Goal: Task Accomplishment & Management: Complete application form

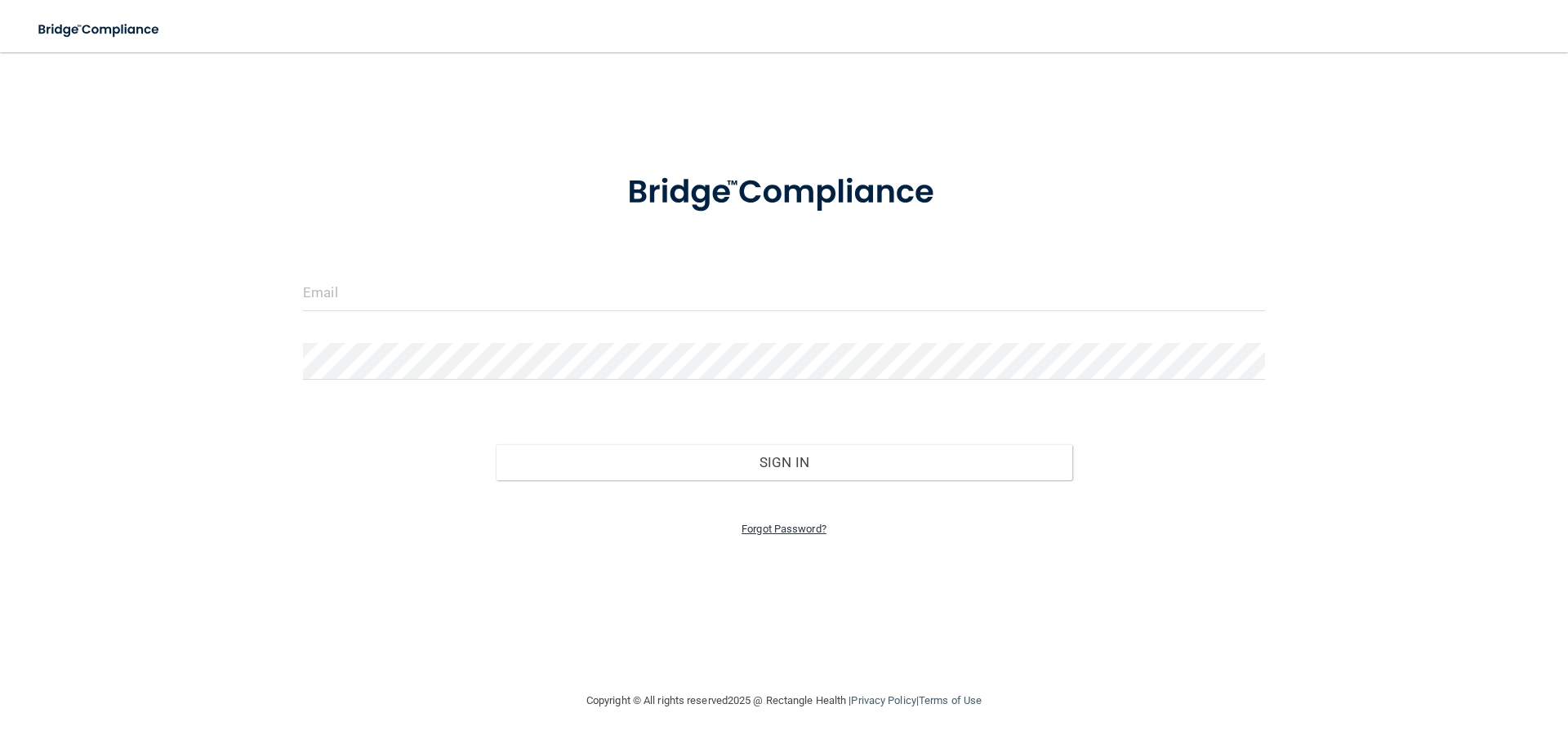
click at [768, 523] on link "Forgot Password?" at bounding box center [784, 528] width 85 height 12
click at [612, 349] on input "email" at bounding box center [784, 342] width 501 height 37
type input "danielle.howell1362@gmail.com"
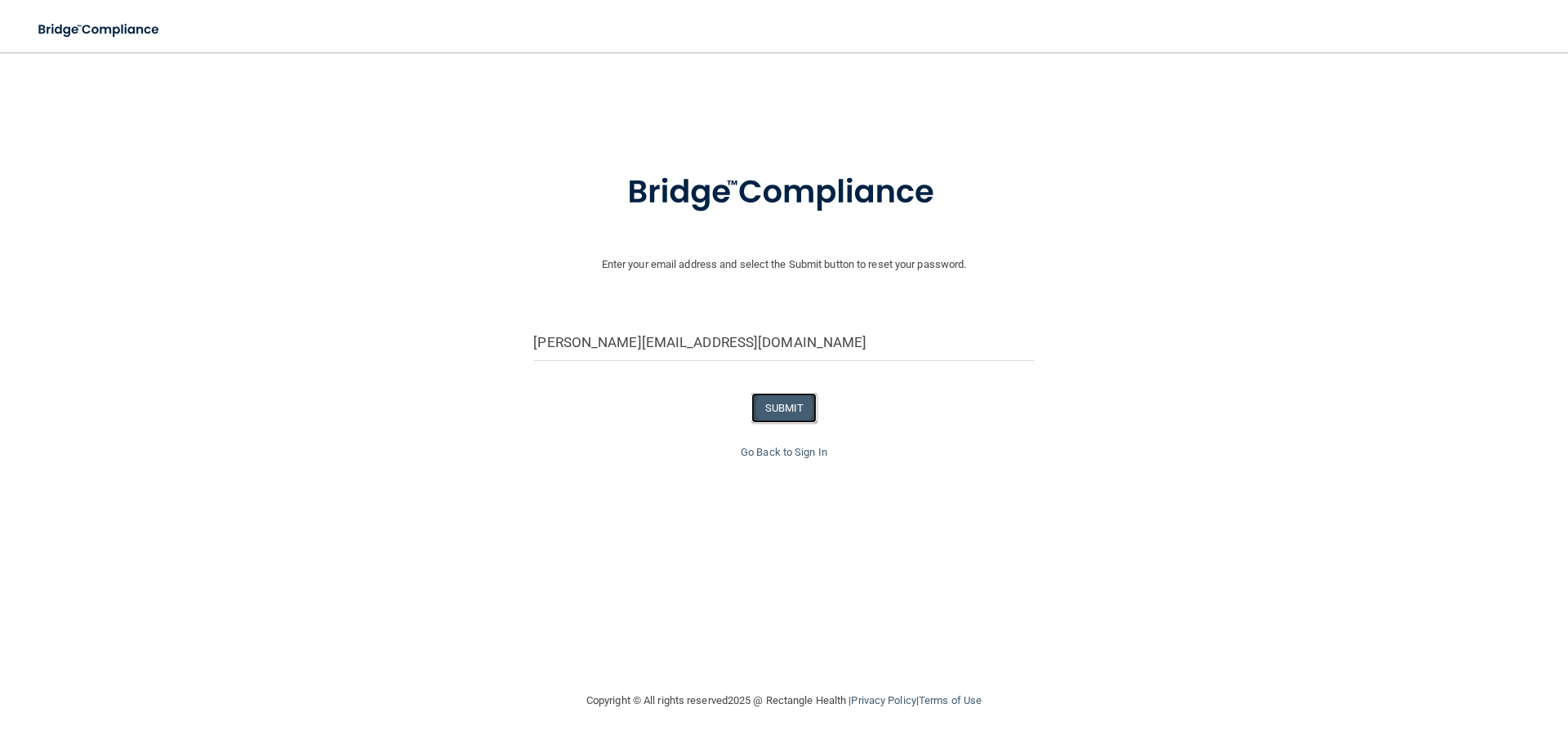
click at [778, 420] on button "SUBMIT" at bounding box center [784, 408] width 66 height 31
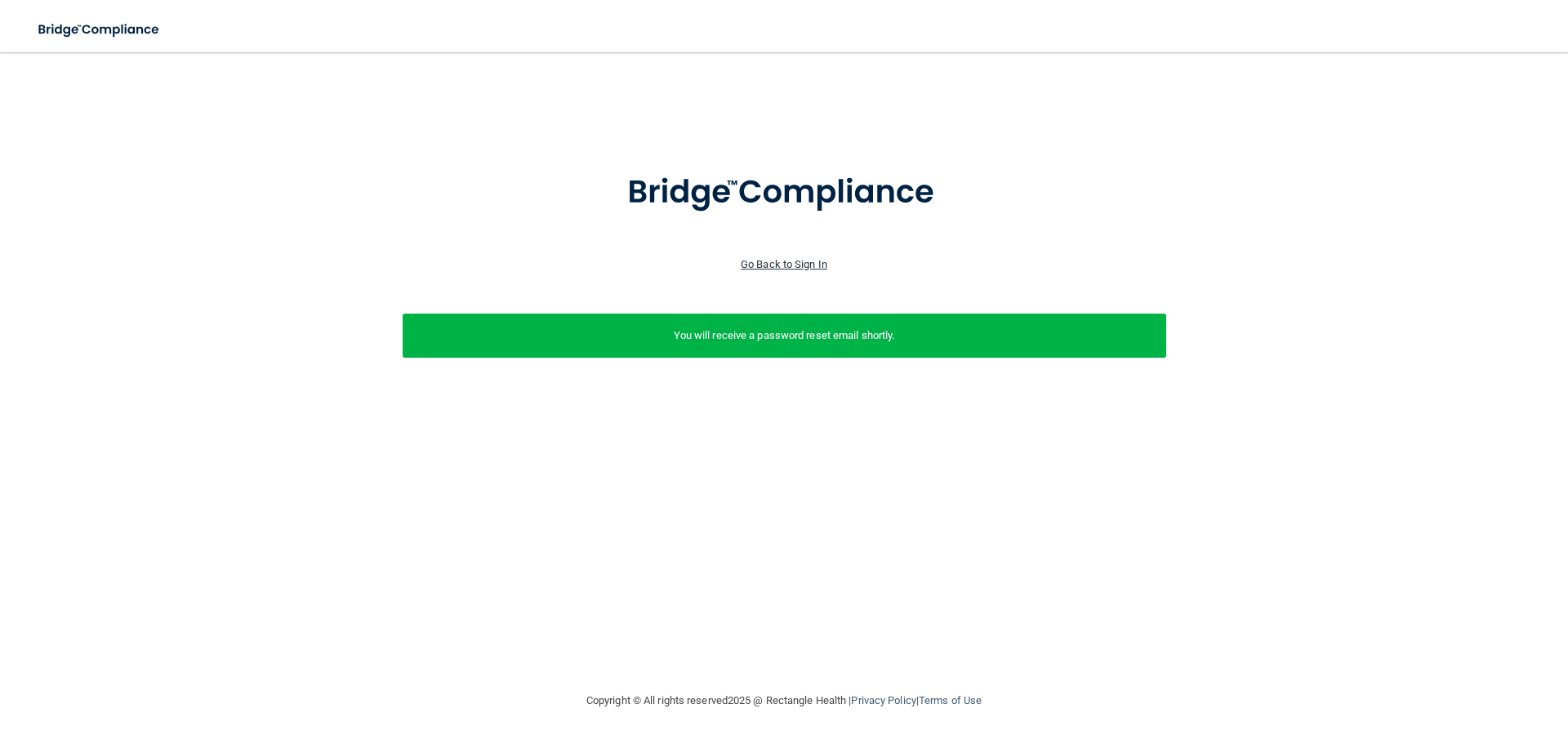
click at [791, 258] on link "Go Back to Sign In" at bounding box center [783, 264] width 86 height 12
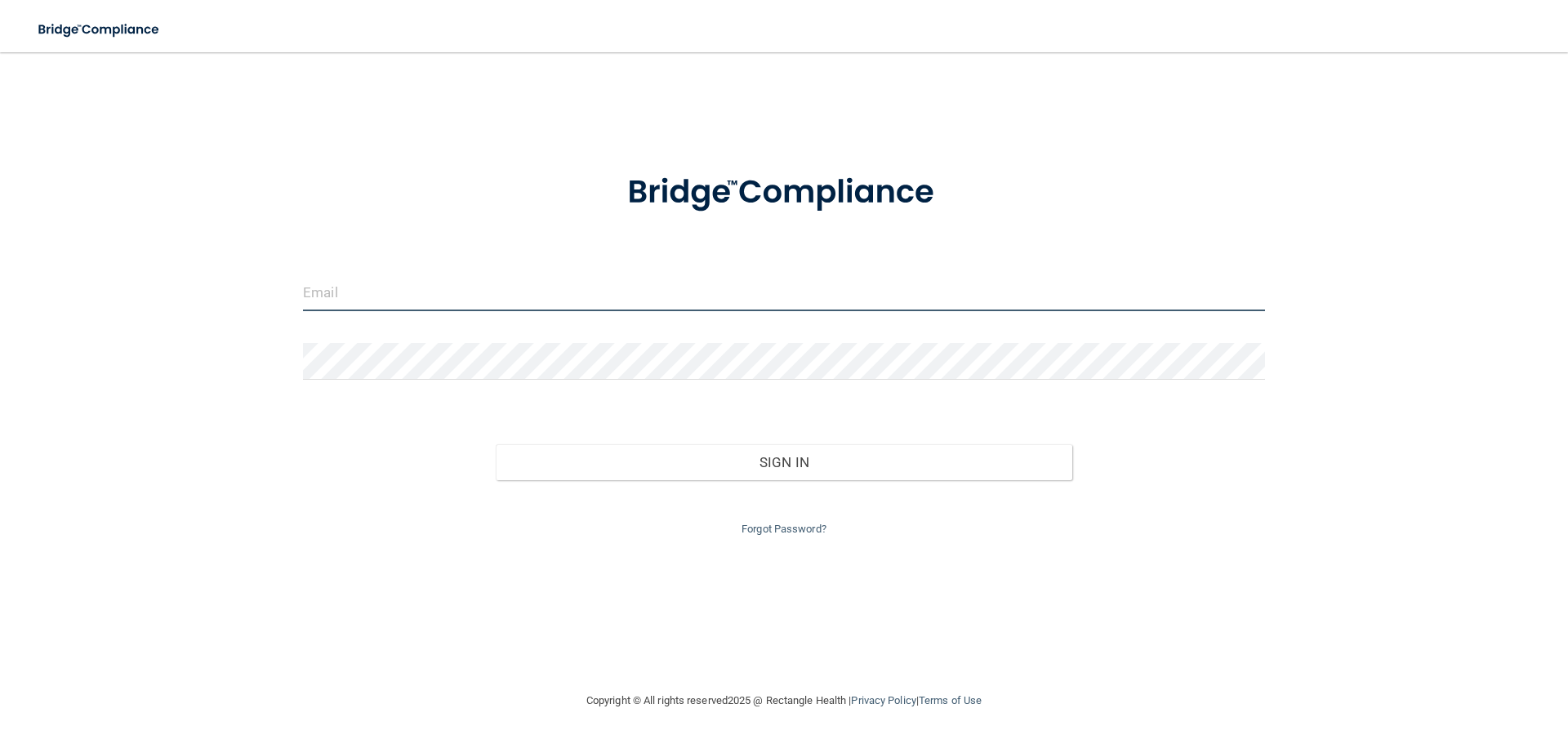
click at [564, 278] on input "email" at bounding box center [784, 292] width 962 height 37
click at [763, 422] on div "Sign In" at bounding box center [784, 445] width 987 height 68
click at [802, 529] on link "Forgot Password?" at bounding box center [784, 528] width 85 height 12
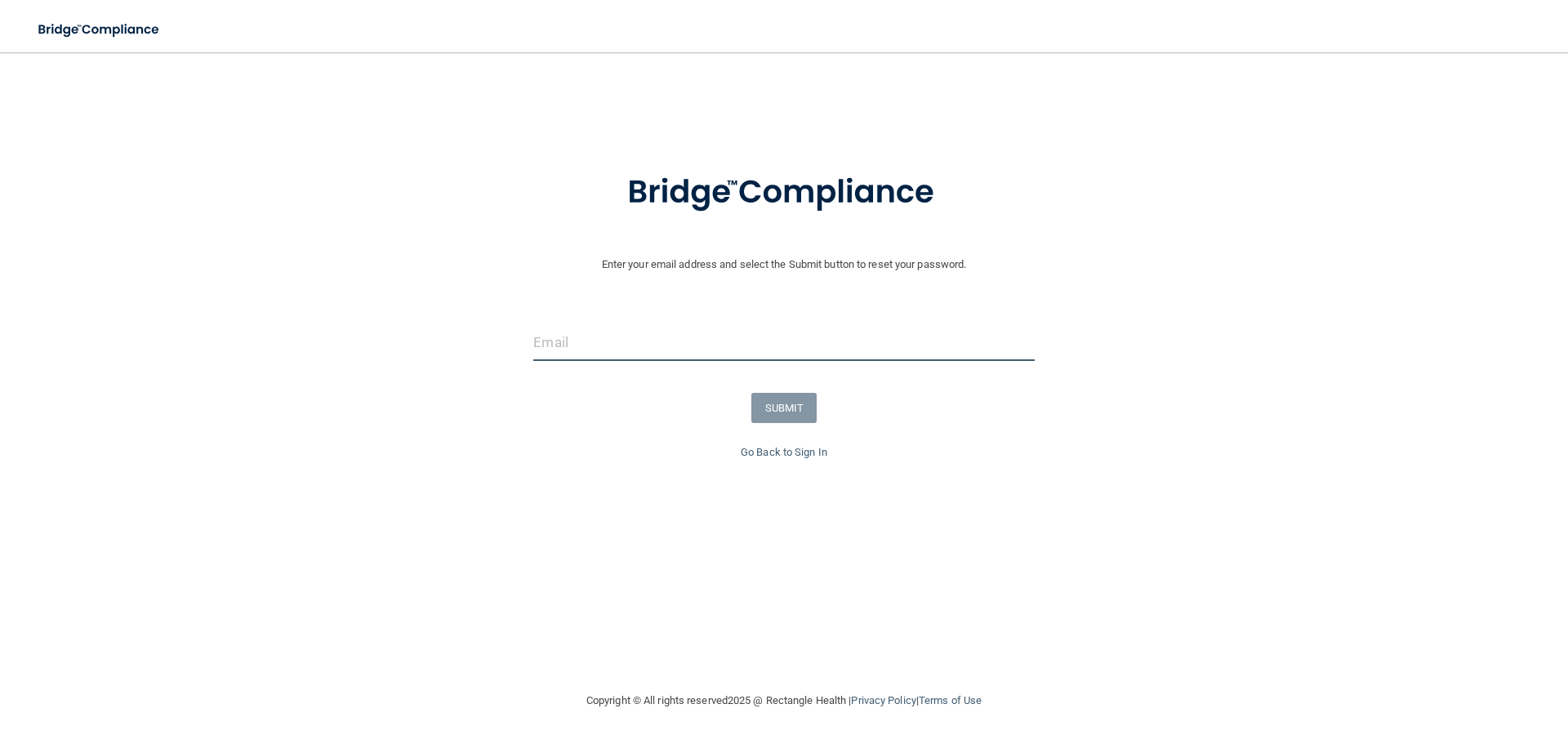
click at [679, 332] on input "email" at bounding box center [784, 342] width 501 height 37
type input "danielle.howell1362@gmail.com"
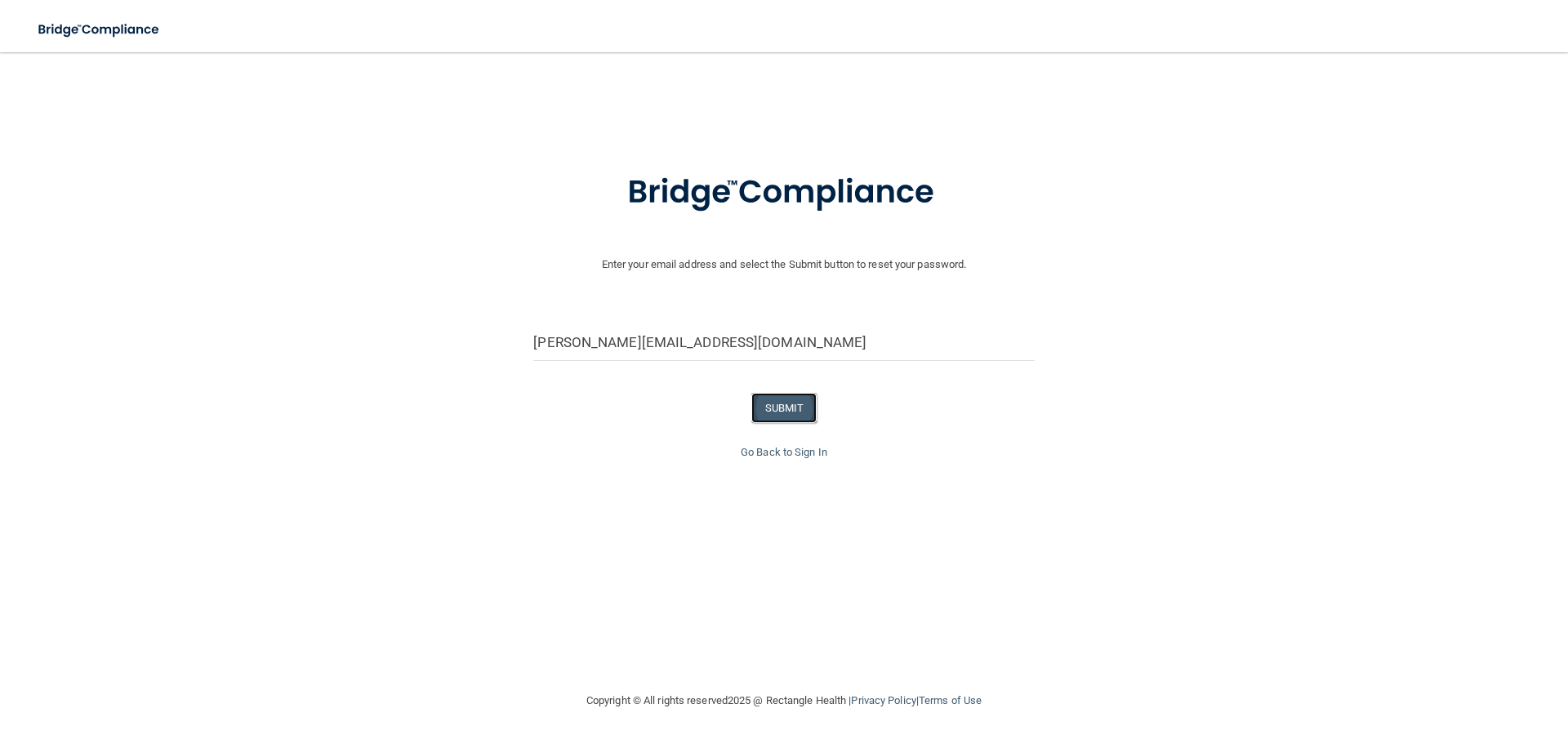
click at [789, 414] on button "SUBMIT" at bounding box center [784, 408] width 66 height 31
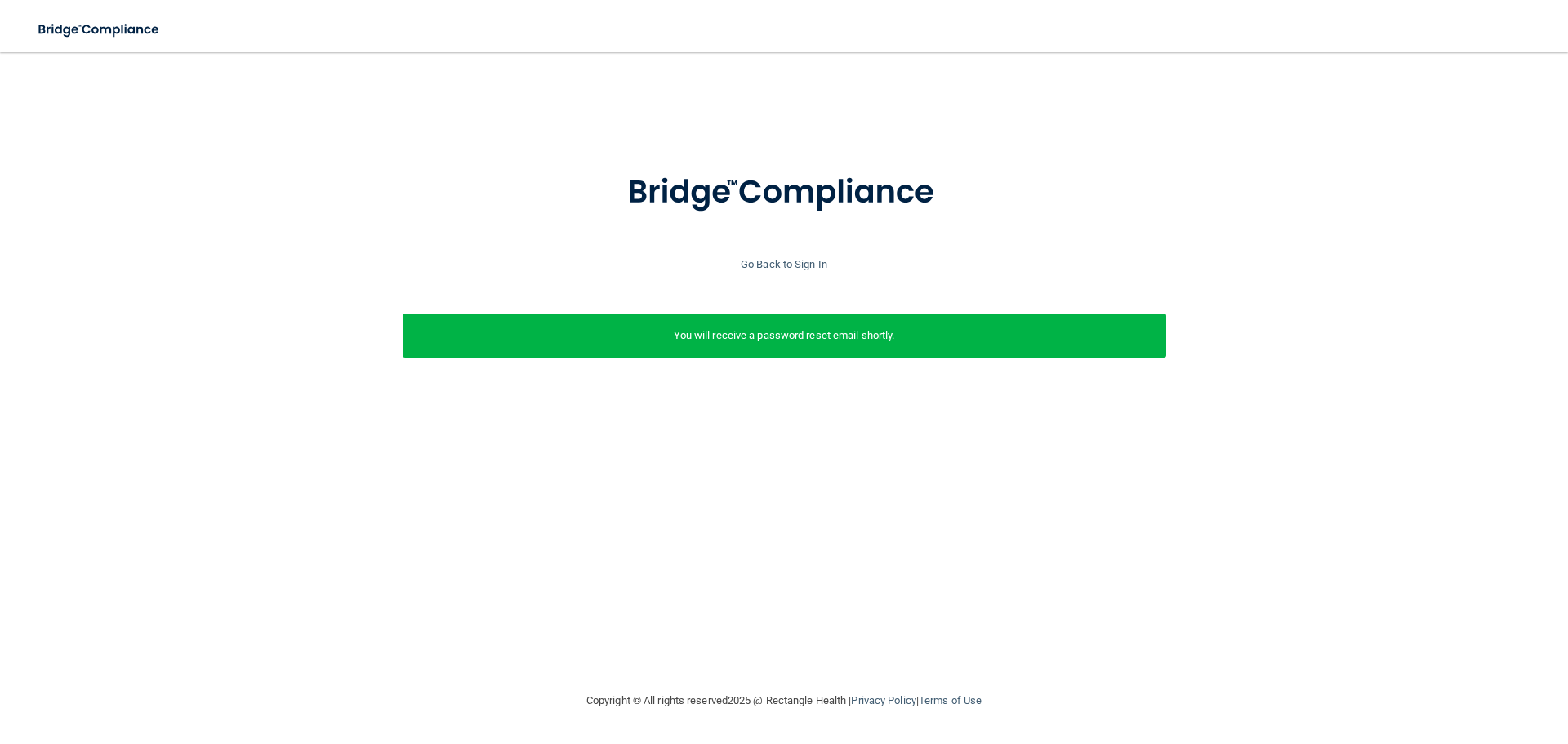
click at [862, 320] on div "You will receive a password reset email shortly." at bounding box center [784, 335] width 763 height 45
